Goal: Task Accomplishment & Management: Complete application form

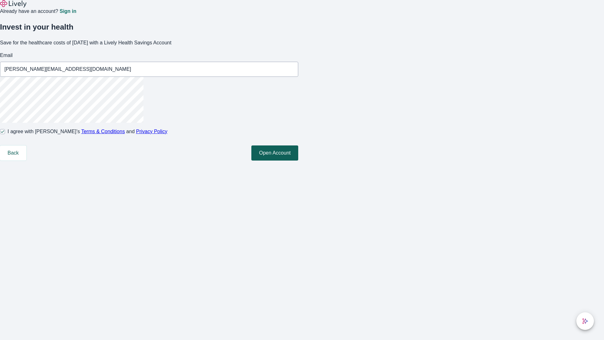
click at [298, 160] on button "Open Account" at bounding box center [274, 152] width 47 height 15
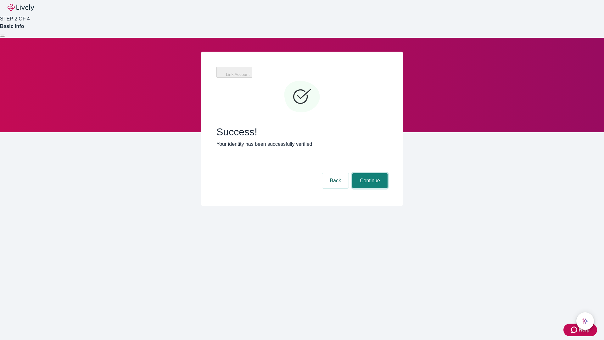
click at [369, 173] on button "Continue" at bounding box center [369, 180] width 35 height 15
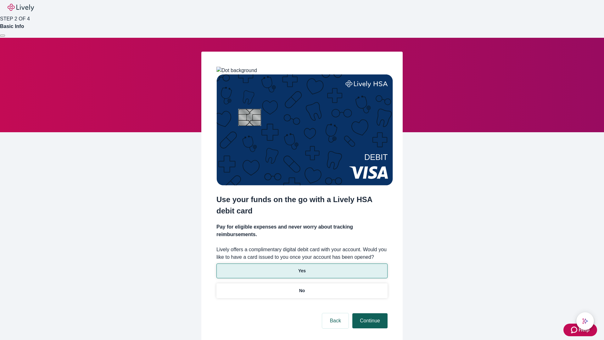
click at [302, 287] on p "No" at bounding box center [302, 290] width 6 height 7
click at [369, 313] on button "Continue" at bounding box center [369, 320] width 35 height 15
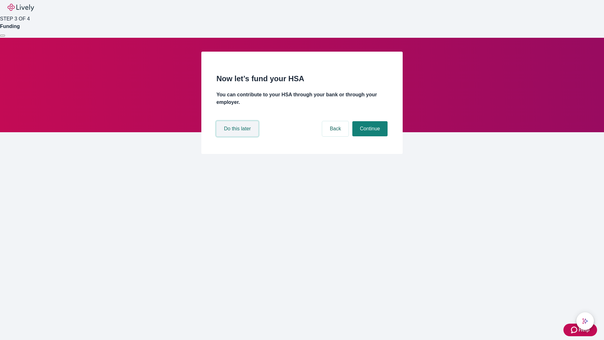
click at [238, 136] on button "Do this later" at bounding box center [237, 128] width 42 height 15
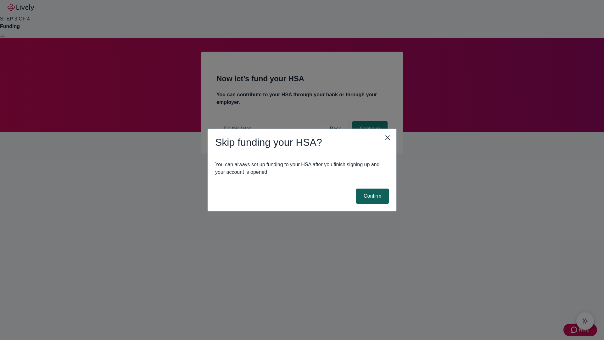
click at [372, 196] on button "Confirm" at bounding box center [372, 195] width 33 height 15
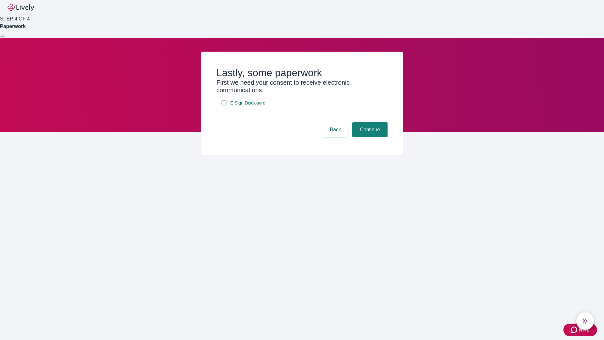
click at [224, 105] on input "E-Sign Disclosure" at bounding box center [223, 102] width 5 height 5
checkbox input "true"
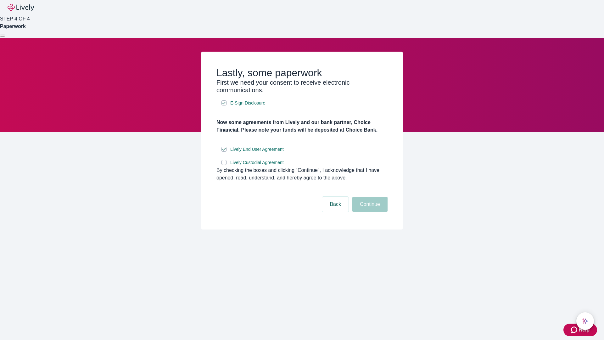
click at [224, 165] on input "Lively Custodial Agreement" at bounding box center [223, 162] width 5 height 5
checkbox input "true"
click at [369, 212] on button "Continue" at bounding box center [369, 204] width 35 height 15
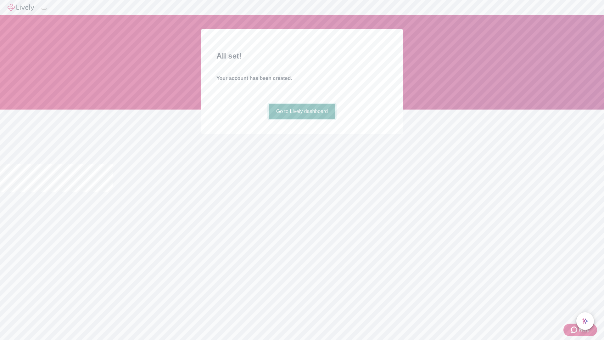
click at [302, 119] on link "Go to Lively dashboard" at bounding box center [302, 111] width 67 height 15
